Goal: Information Seeking & Learning: Learn about a topic

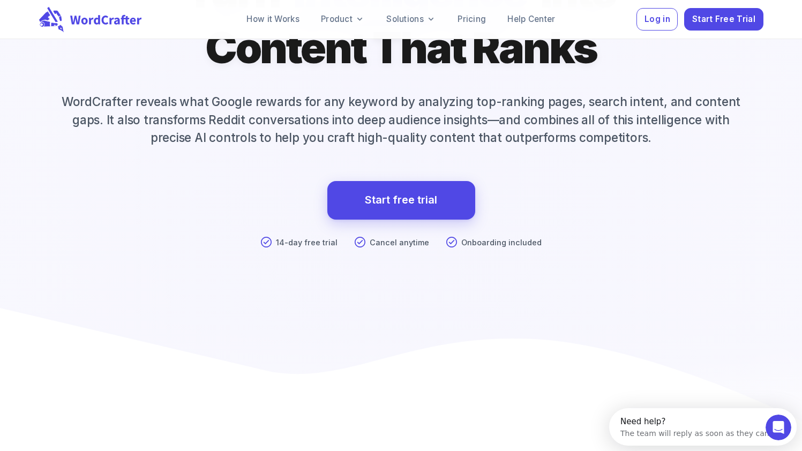
scroll to position [179, 0]
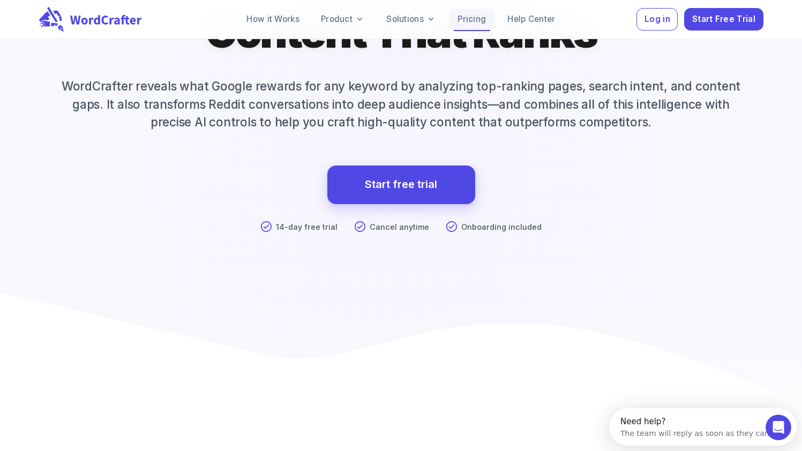
click at [477, 13] on link "Pricing" at bounding box center [472, 19] width 46 height 21
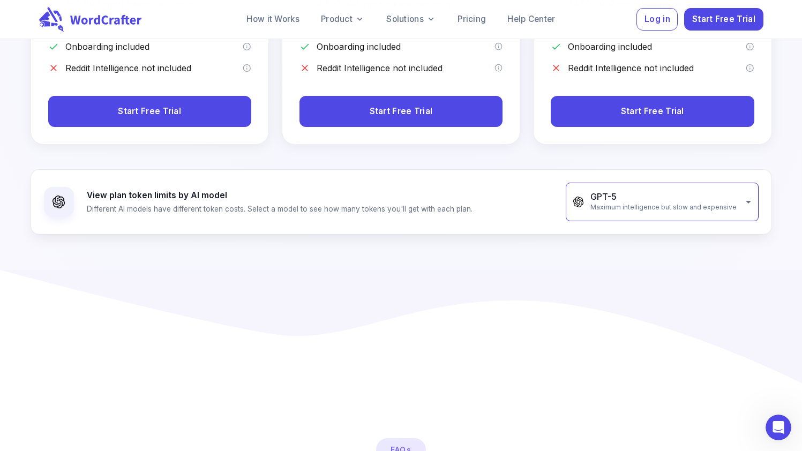
scroll to position [422, 0]
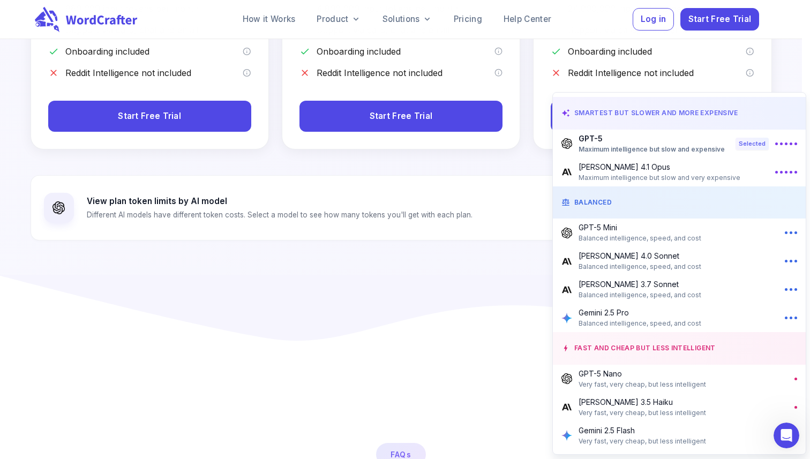
click at [656, 176] on span "Maximum intelligence but slow and very expensive" at bounding box center [660, 178] width 162 height 11
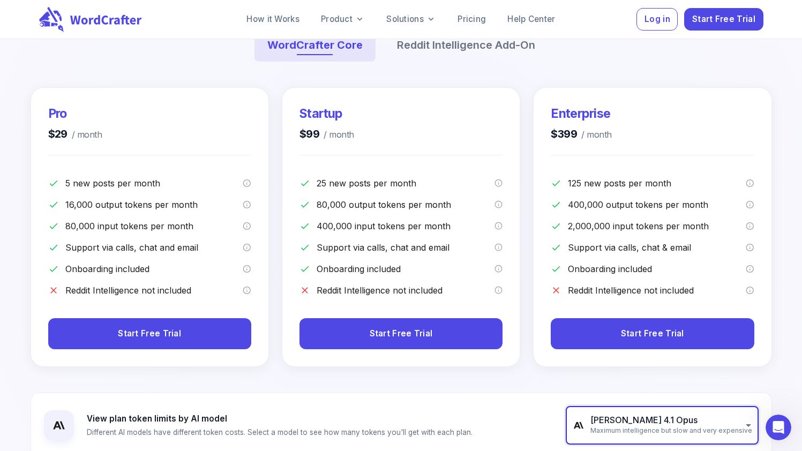
scroll to position [205, 0]
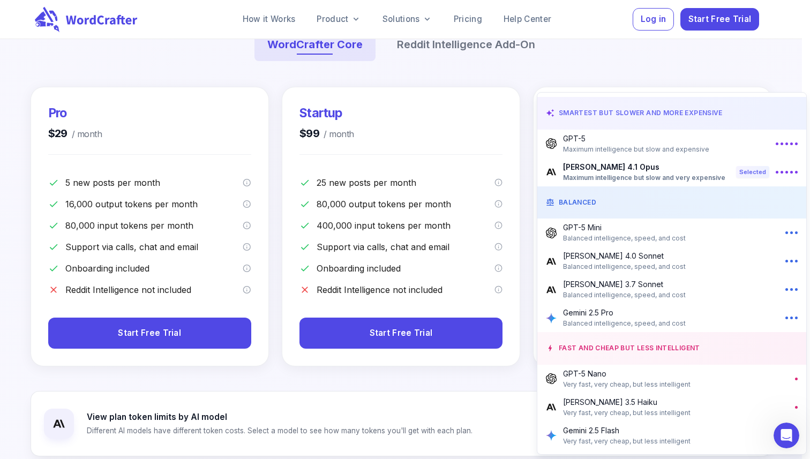
click at [620, 229] on p "GPT-5 Mini" at bounding box center [624, 227] width 123 height 11
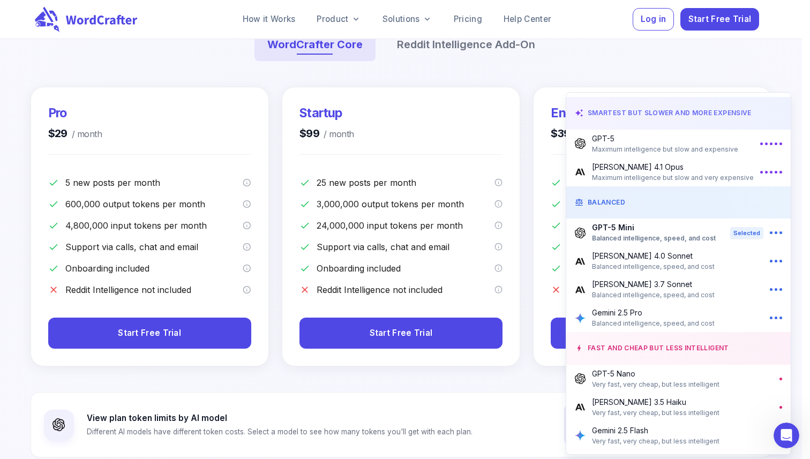
click at [649, 153] on span "Maximum intelligence but slow and expensive" at bounding box center [665, 149] width 146 height 11
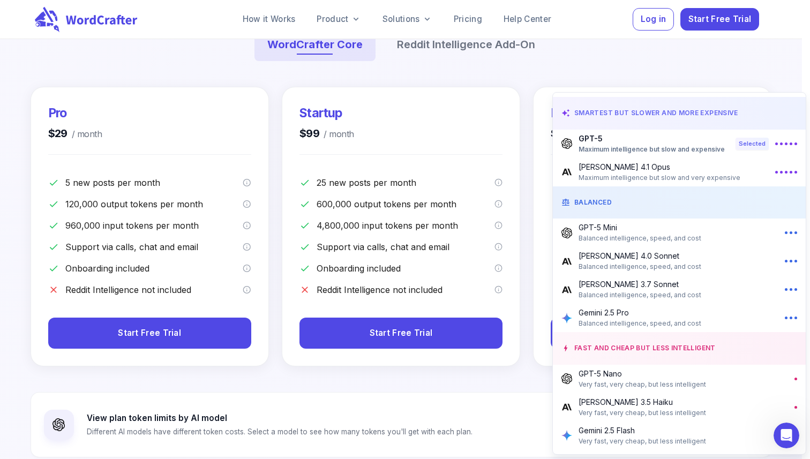
click at [684, 385] on span "Very fast, very cheap, but less intelligent" at bounding box center [643, 384] width 128 height 11
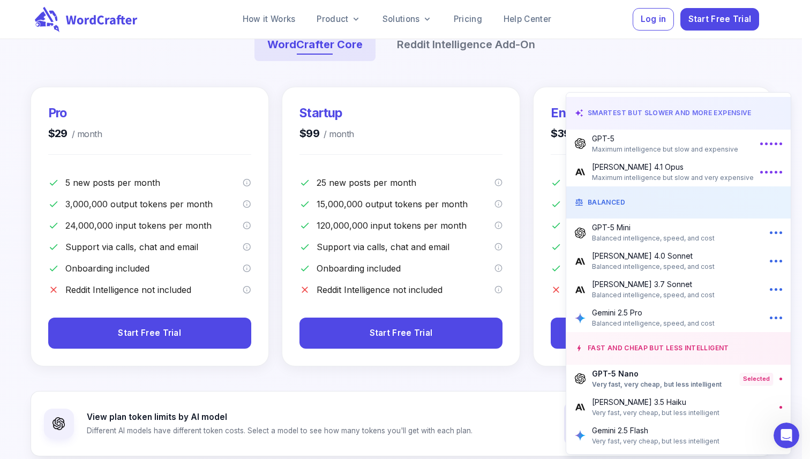
click at [659, 319] on span "Balanced intelligence, speed, and cost" at bounding box center [653, 323] width 123 height 11
type input "**********"
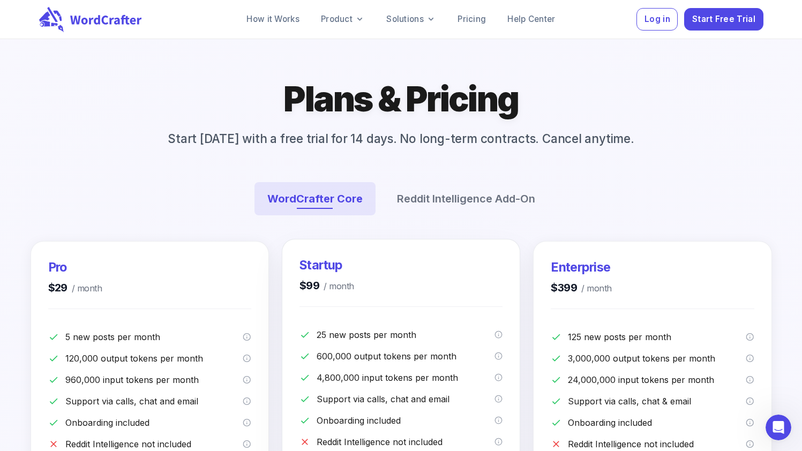
scroll to position [5, 0]
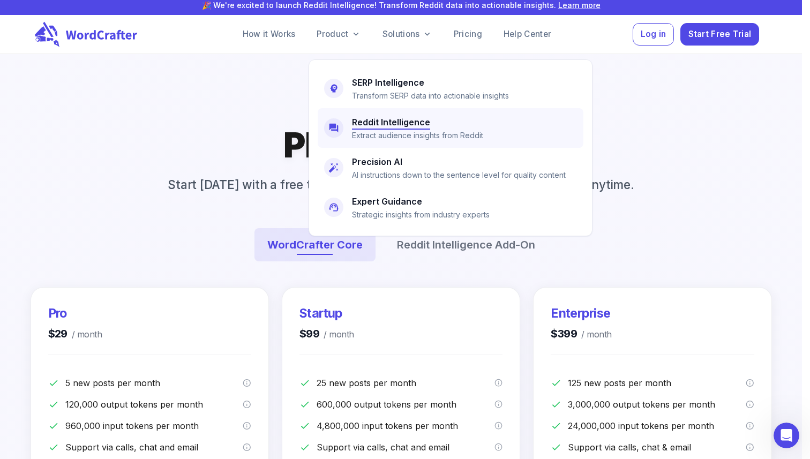
click at [383, 136] on p "Extract audience insights from Reddit" at bounding box center [417, 136] width 131 height 12
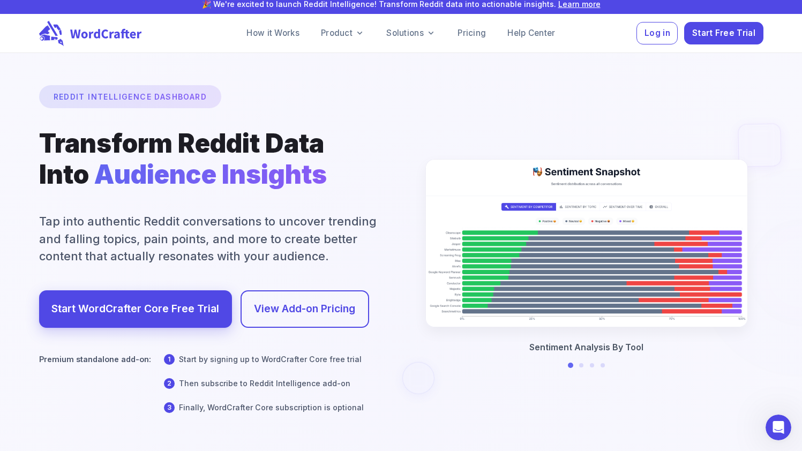
scroll to position [6, 0]
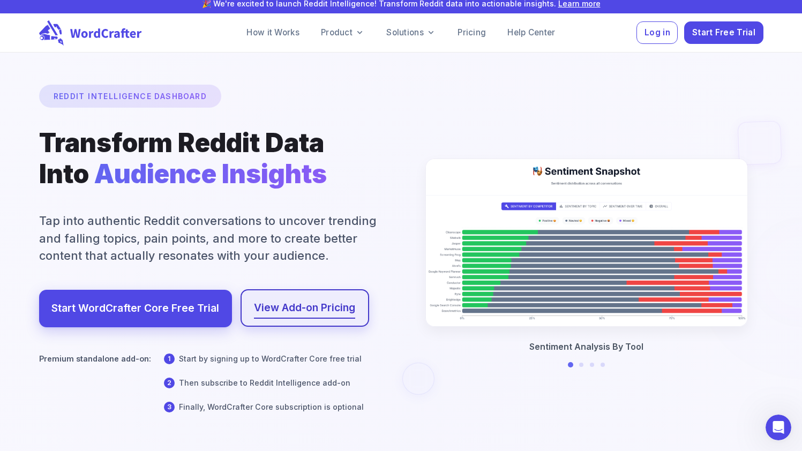
click at [338, 302] on link "View Add-on Pricing" at bounding box center [304, 308] width 101 height 18
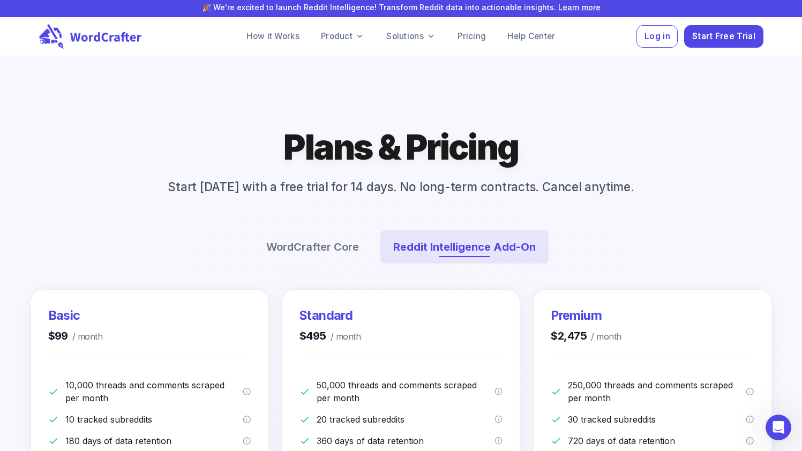
scroll to position [100, 0]
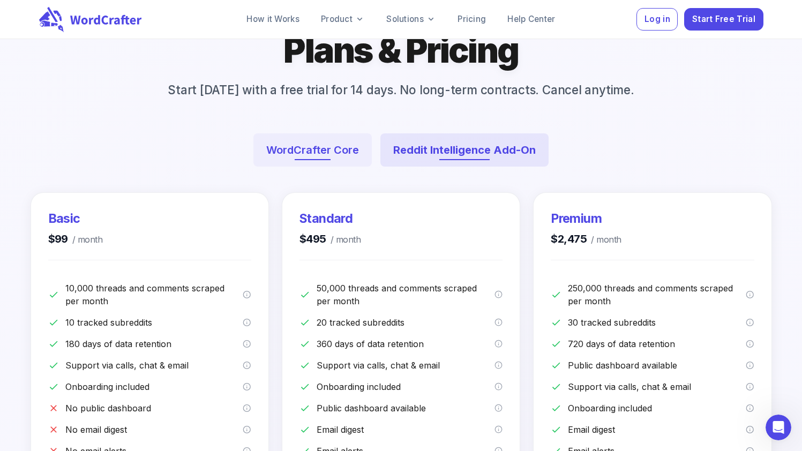
click at [320, 162] on button "WordCrafter Core" at bounding box center [312, 149] width 118 height 33
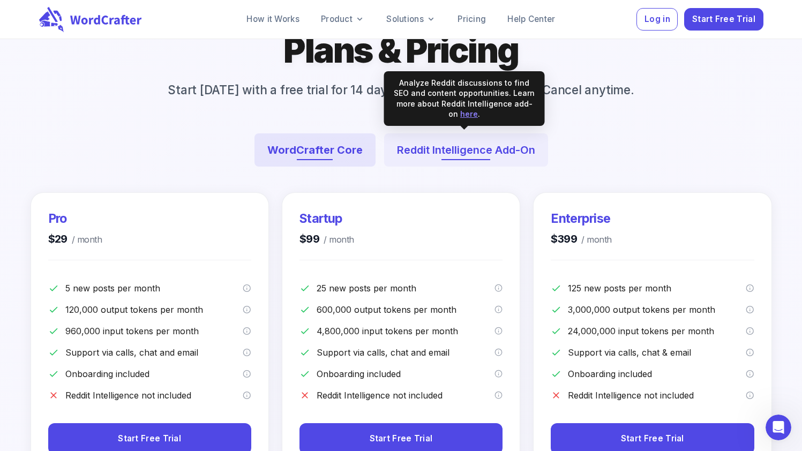
click at [424, 153] on button "Reddit Intelligence Add-On" at bounding box center [466, 149] width 164 height 33
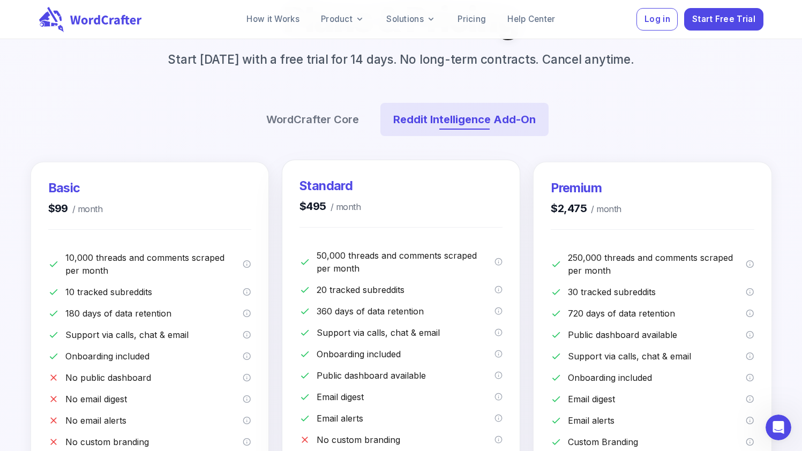
scroll to position [0, 0]
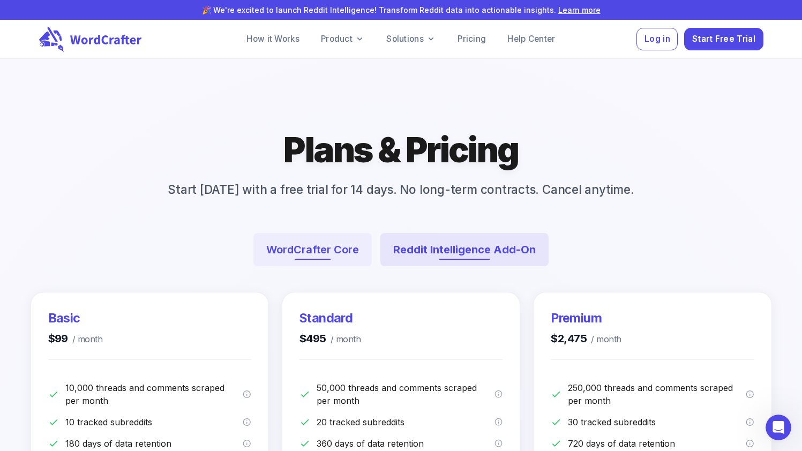
click at [362, 235] on button "WordCrafter Core" at bounding box center [312, 249] width 118 height 33
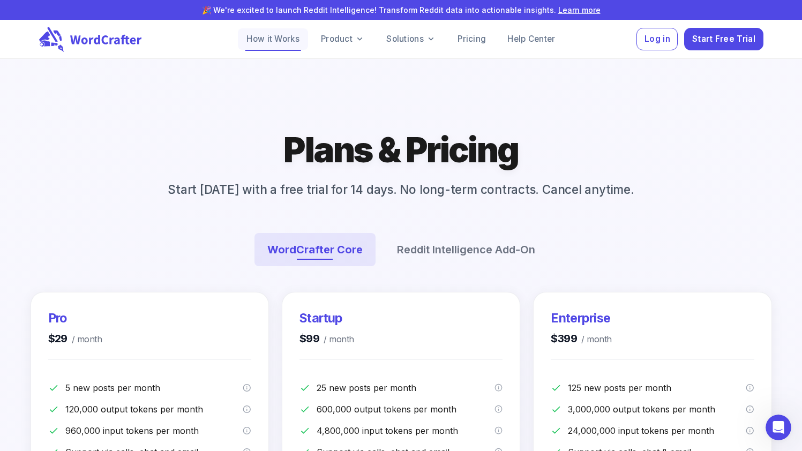
click at [296, 37] on link "How it Works" at bounding box center [273, 38] width 70 height 21
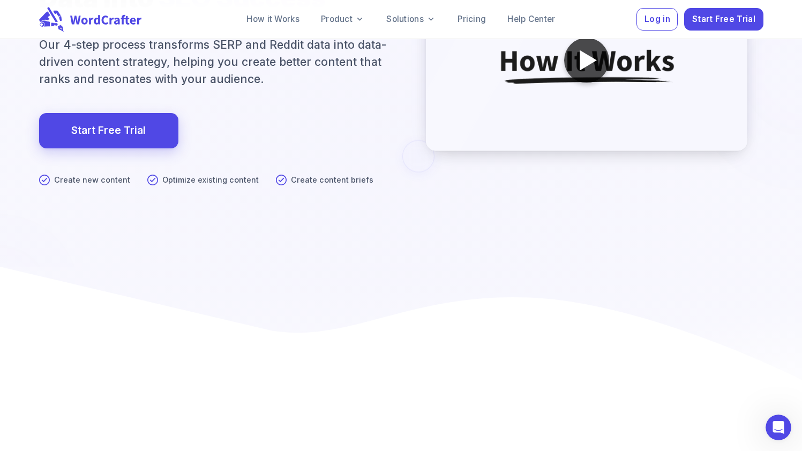
scroll to position [88, 0]
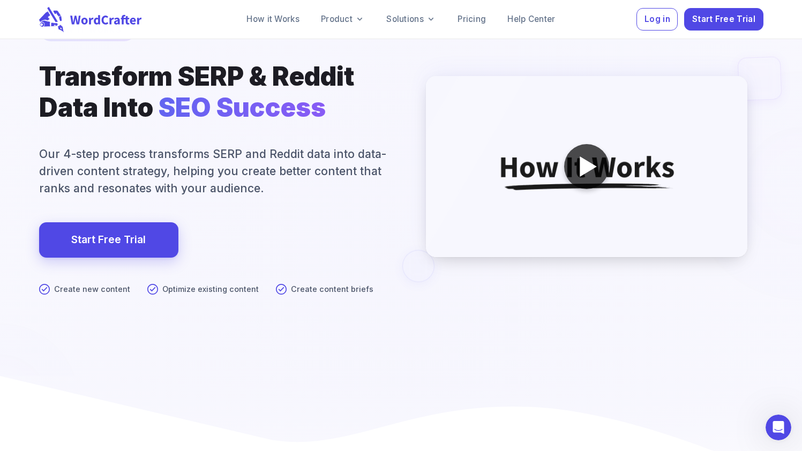
click at [582, 166] on div at bounding box center [588, 166] width 17 height 20
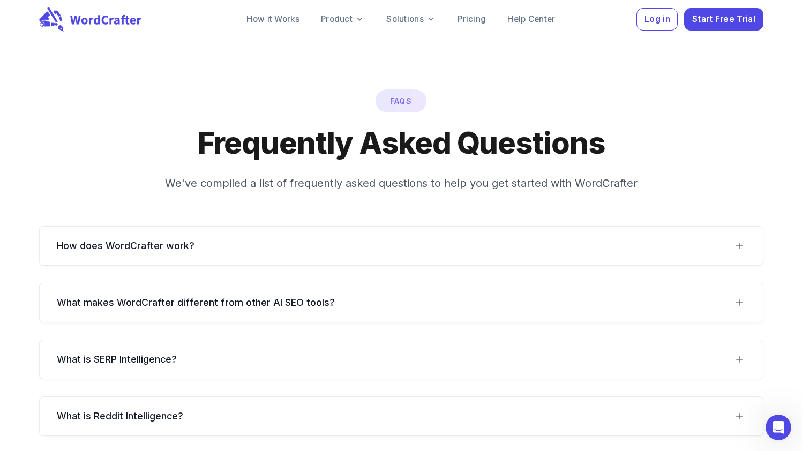
scroll to position [9376, 0]
